Goal: Check status: Check status

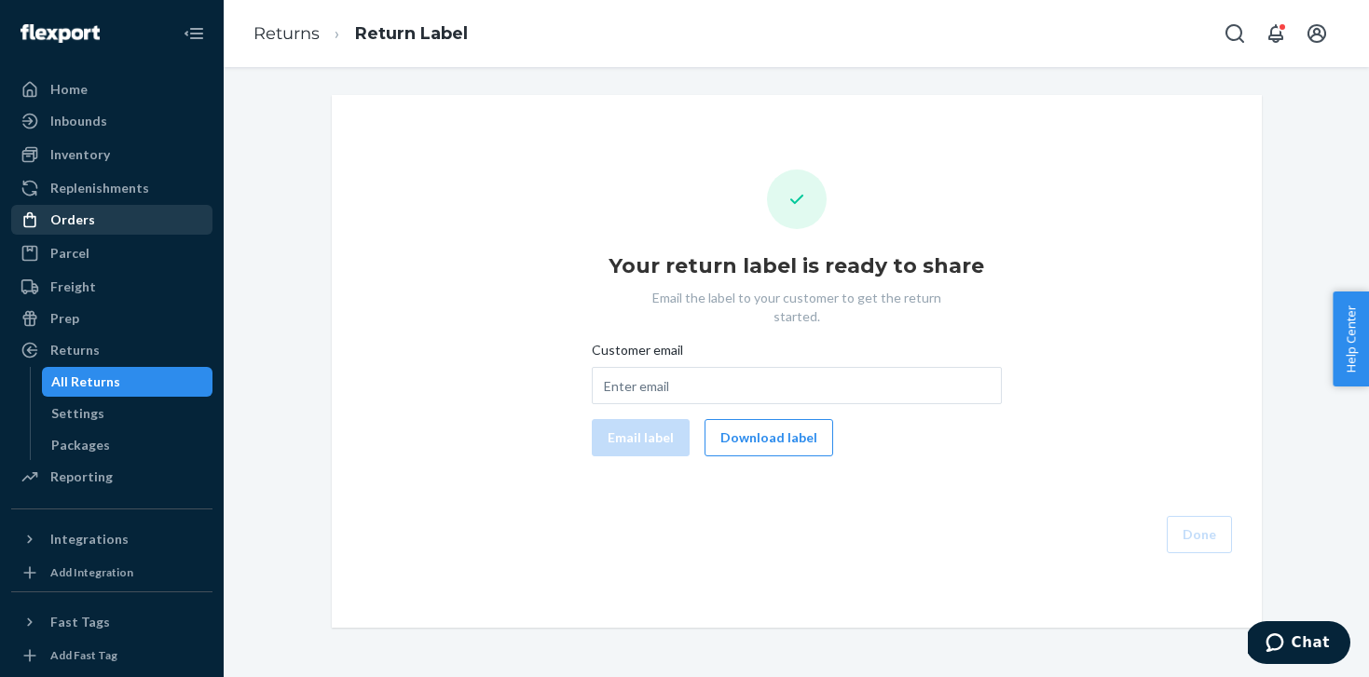
click at [130, 211] on div "Orders" at bounding box center [112, 220] width 198 height 26
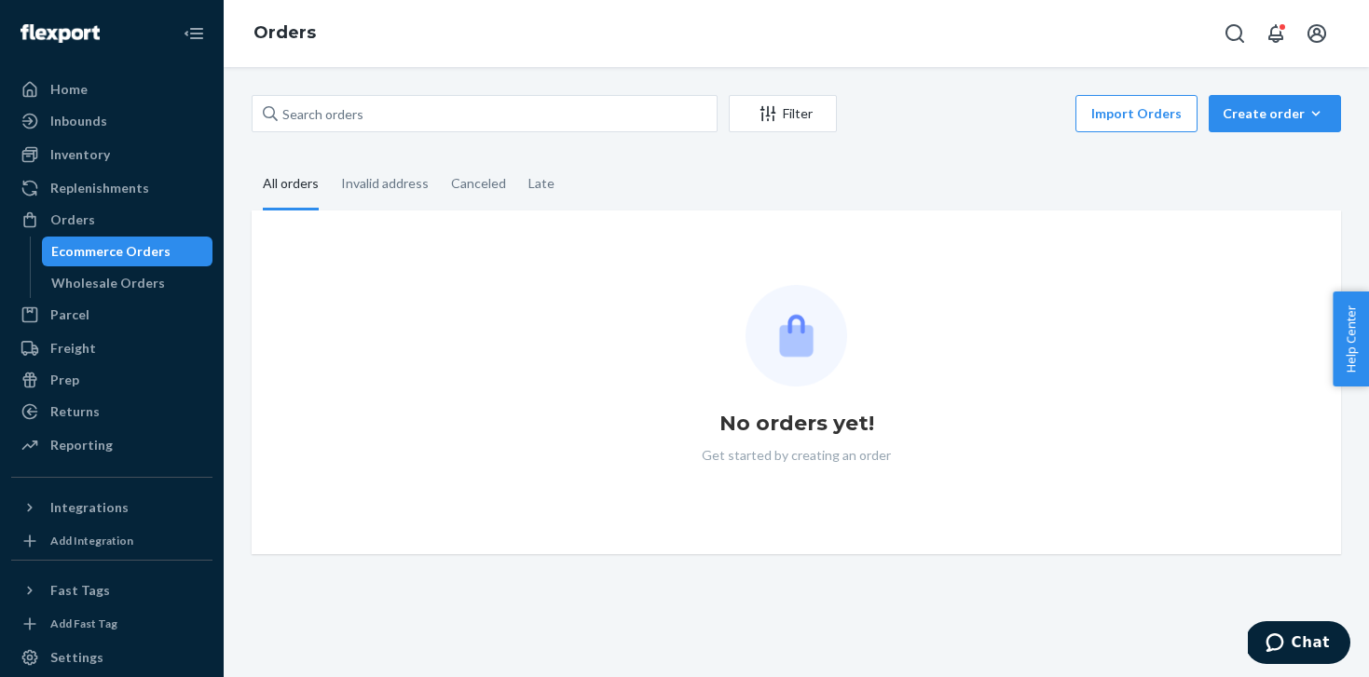
click at [572, 134] on div "Filter Import Orders Create order Ecommerce order Removal order" at bounding box center [796, 116] width 1089 height 42
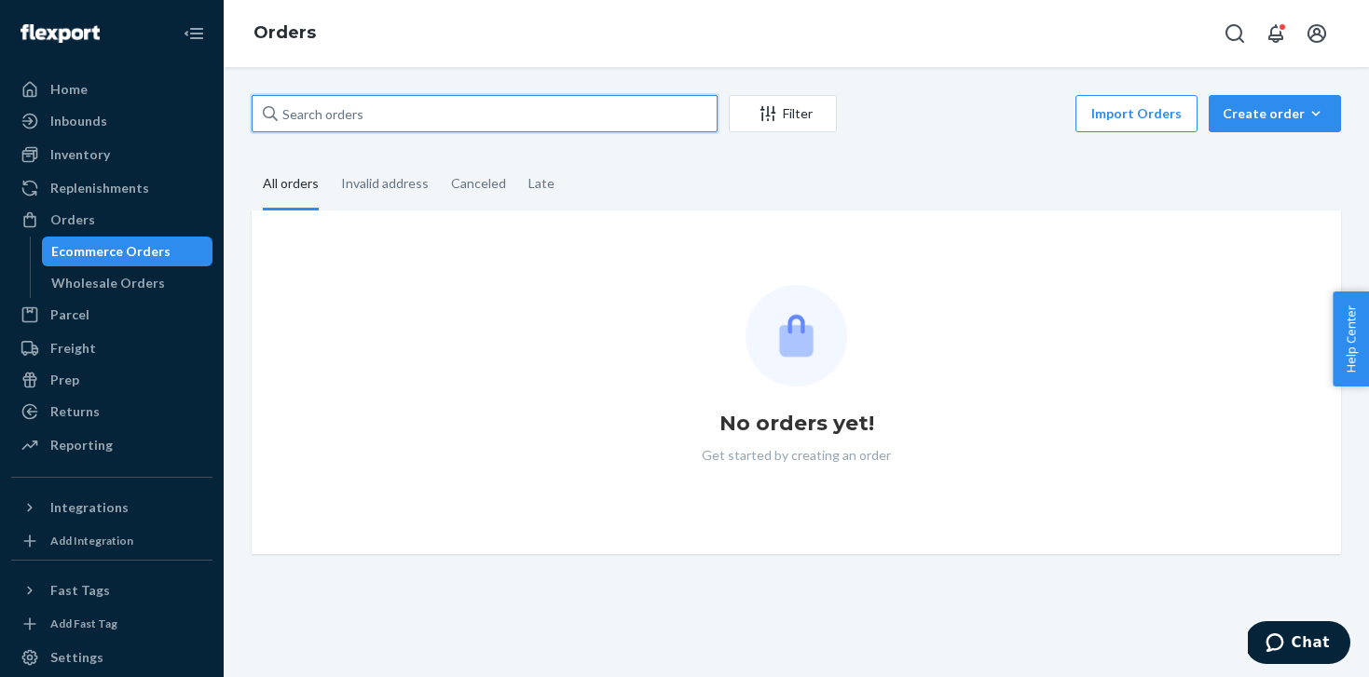
click at [575, 95] on input "text" at bounding box center [485, 113] width 466 height 37
paste input "US25341672"
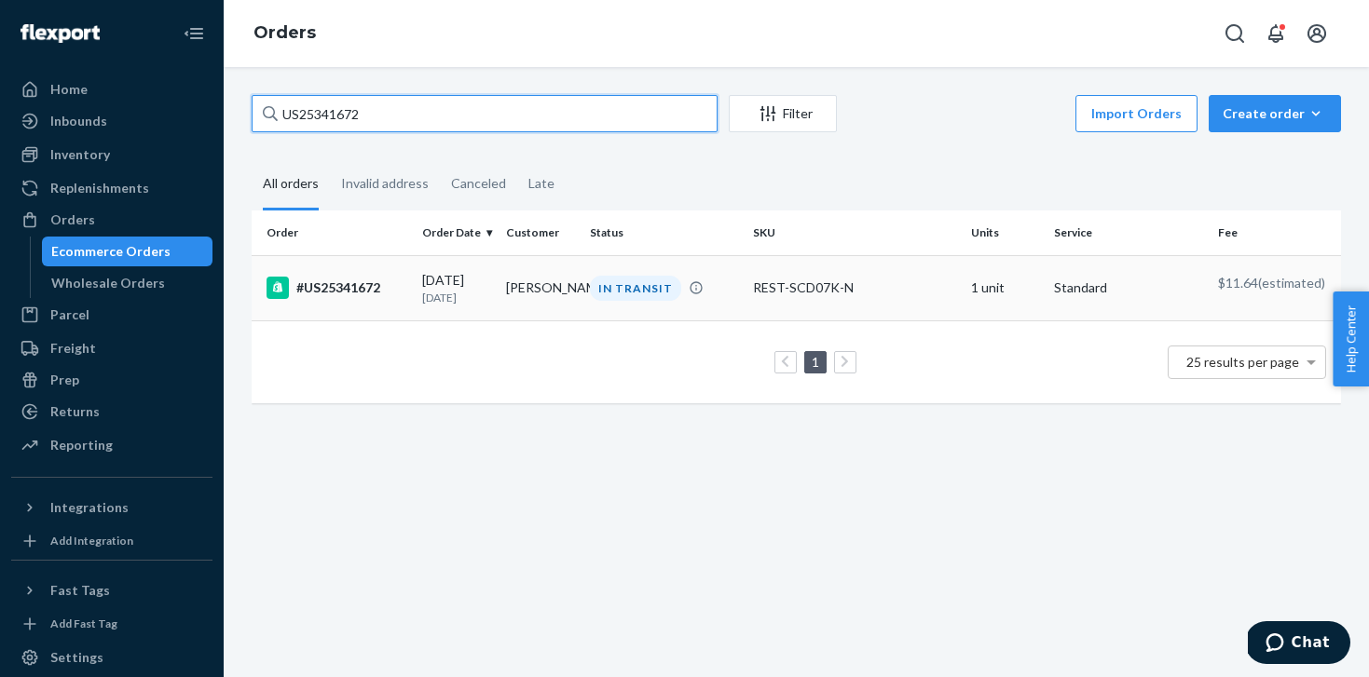
type input "US25341672"
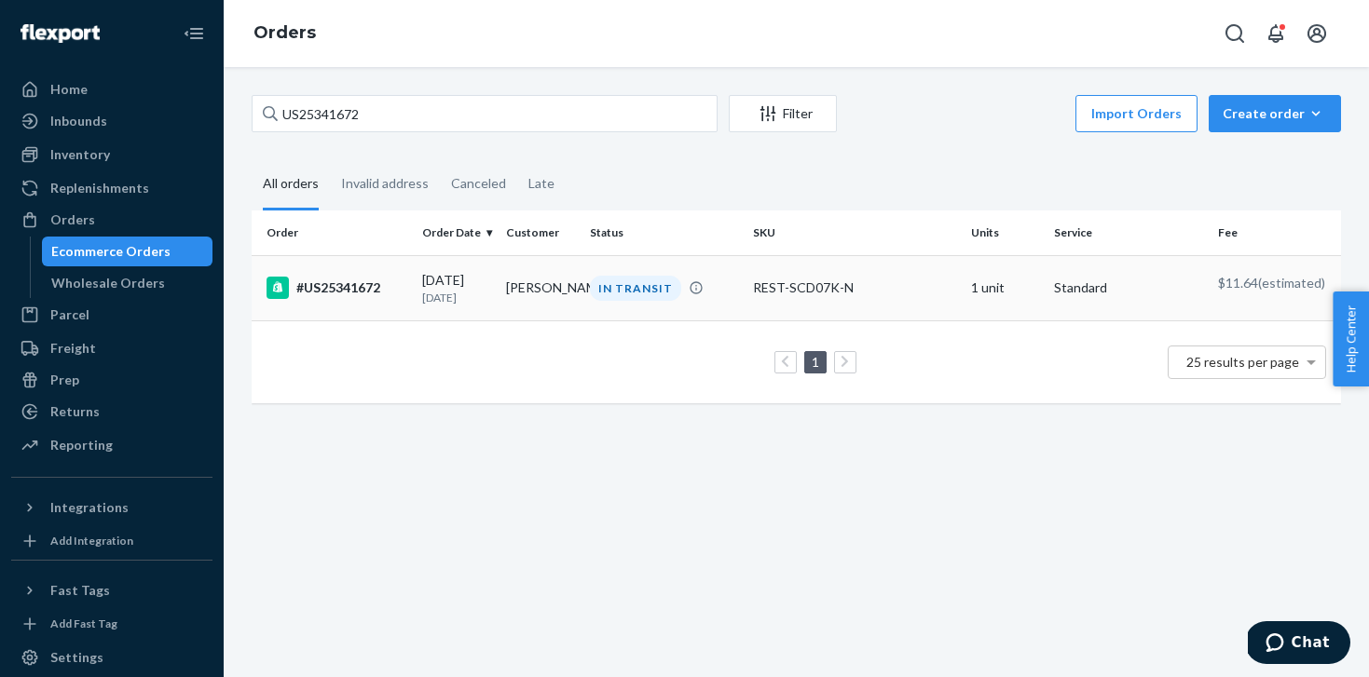
click at [507, 306] on td "Dwight J Booker" at bounding box center [540, 287] width 84 height 65
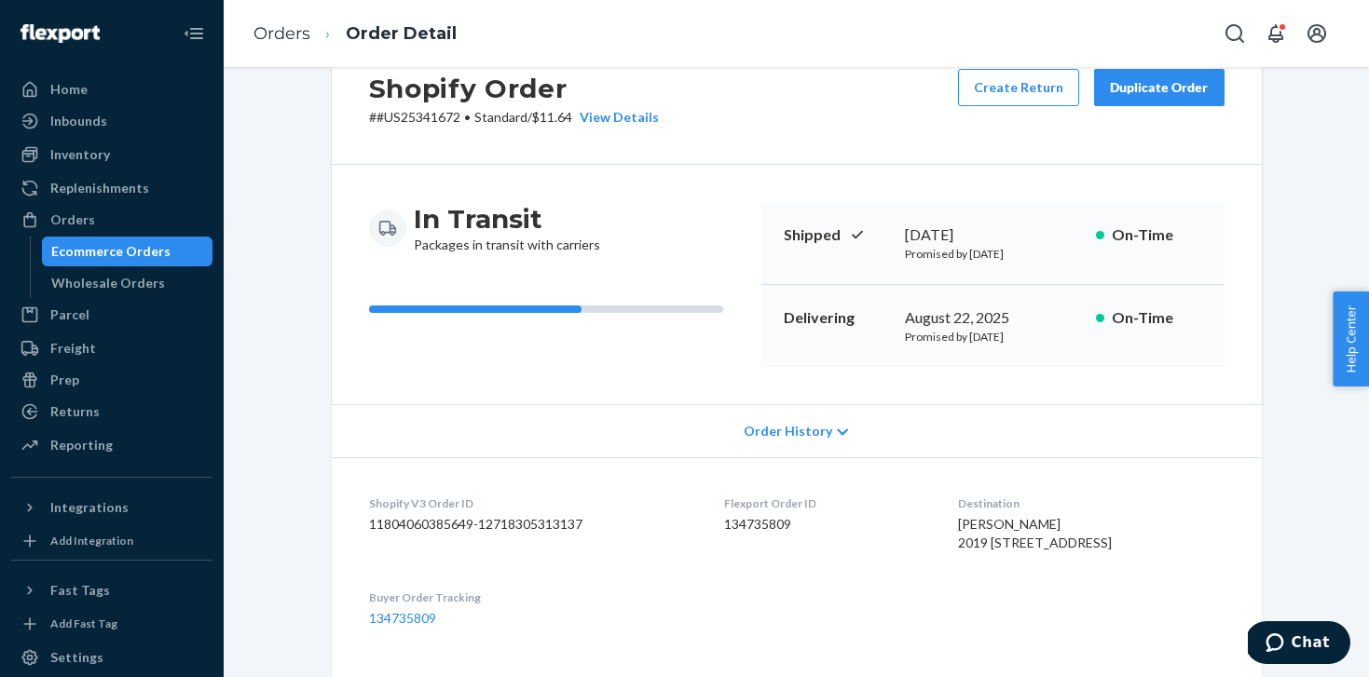
scroll to position [491, 0]
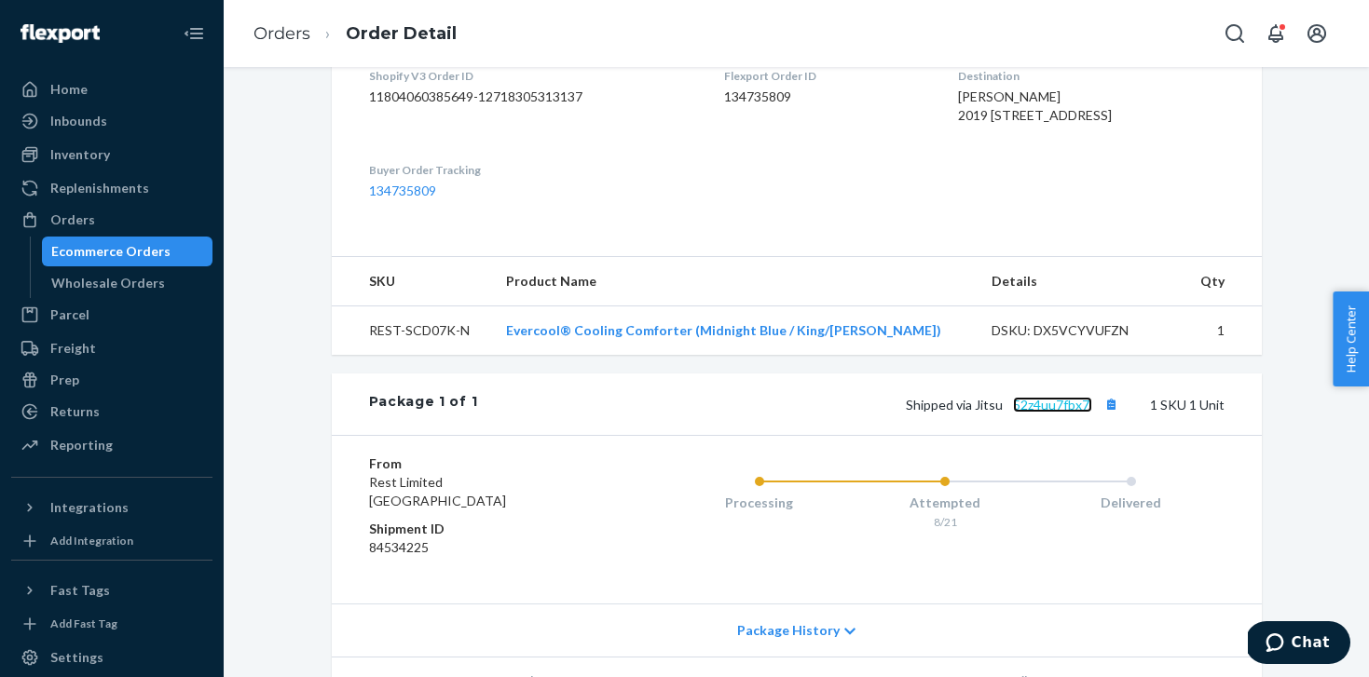
click at [1069, 413] on link "52z4uu7fbx7l" at bounding box center [1052, 405] width 79 height 16
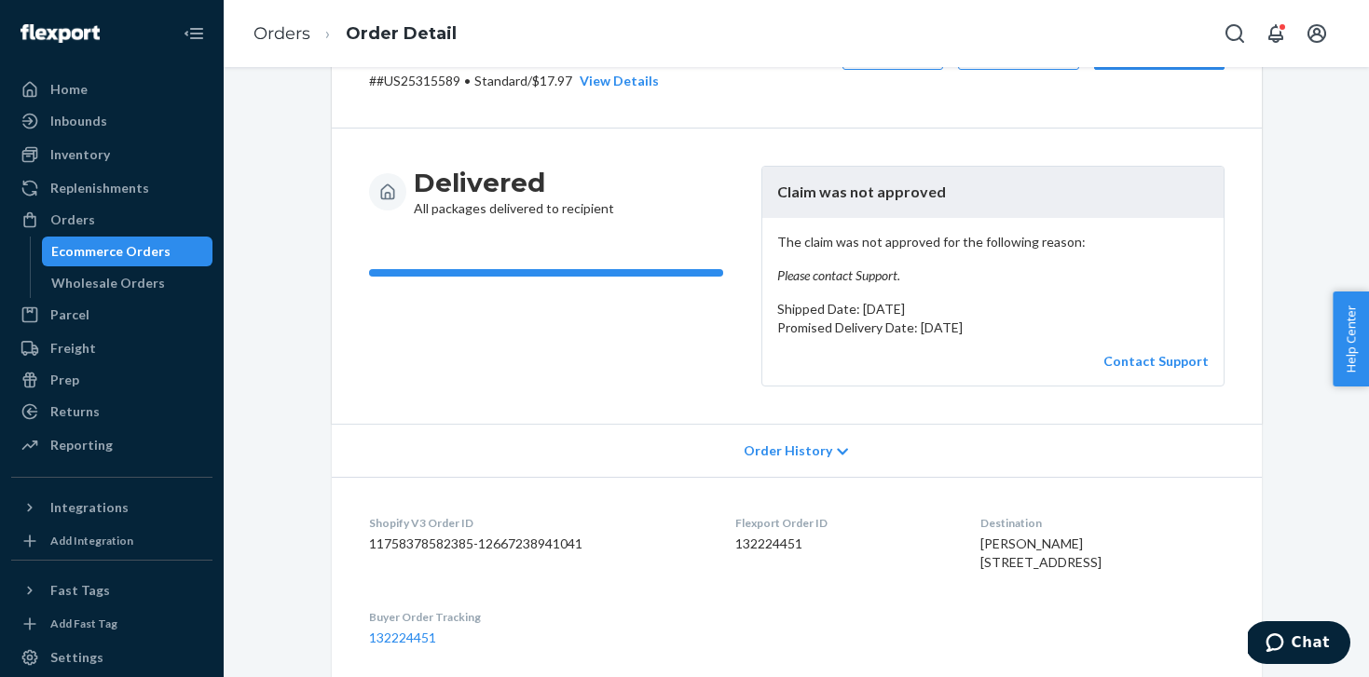
scroll to position [100, 0]
